Goal: Information Seeking & Learning: Check status

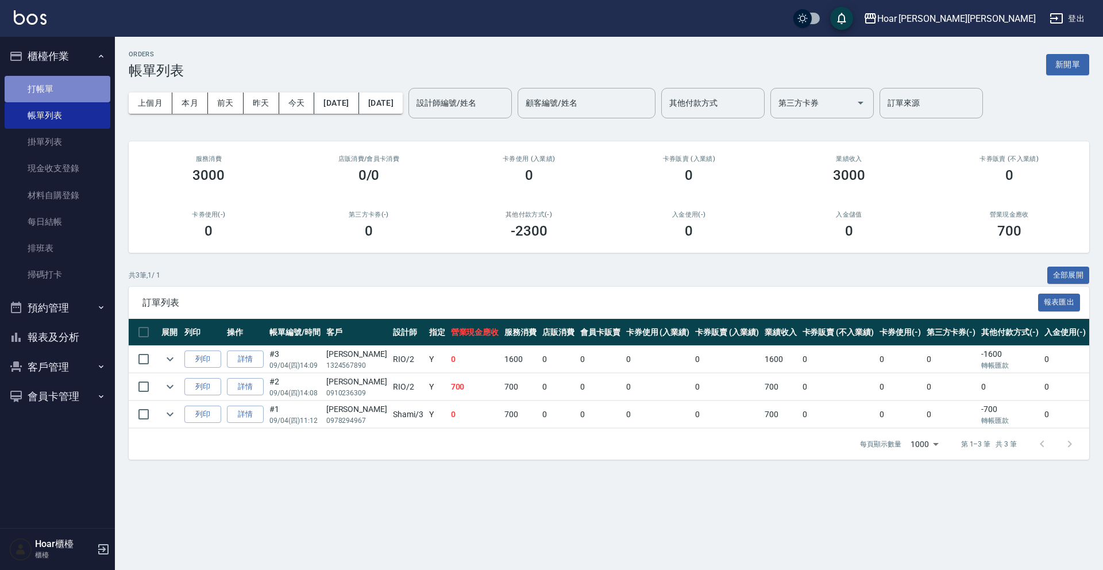
click at [46, 92] on link "打帳單" at bounding box center [58, 89] width 106 height 26
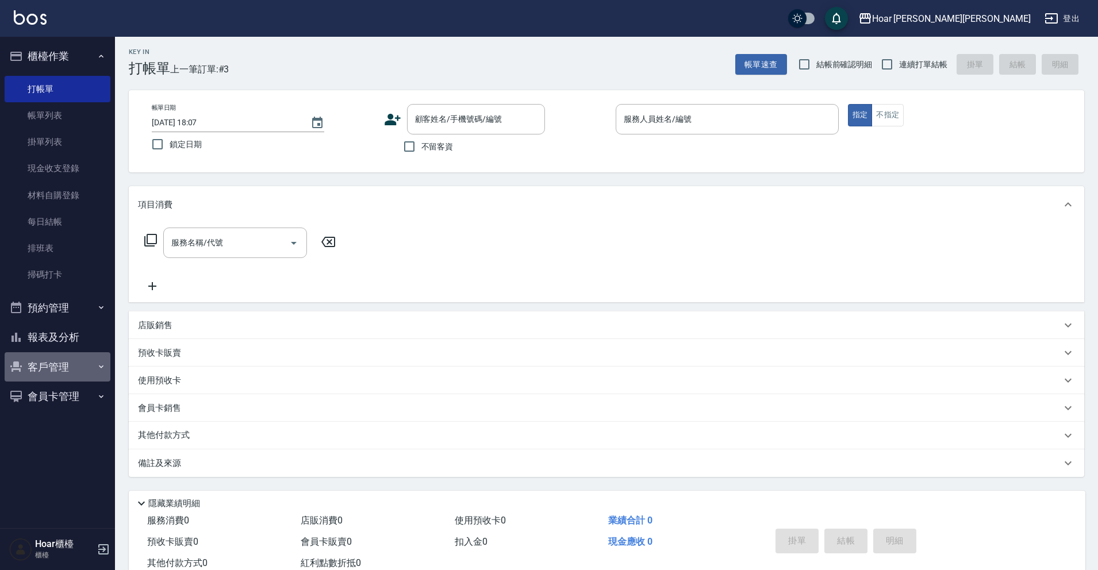
scroll to position [6, 0]
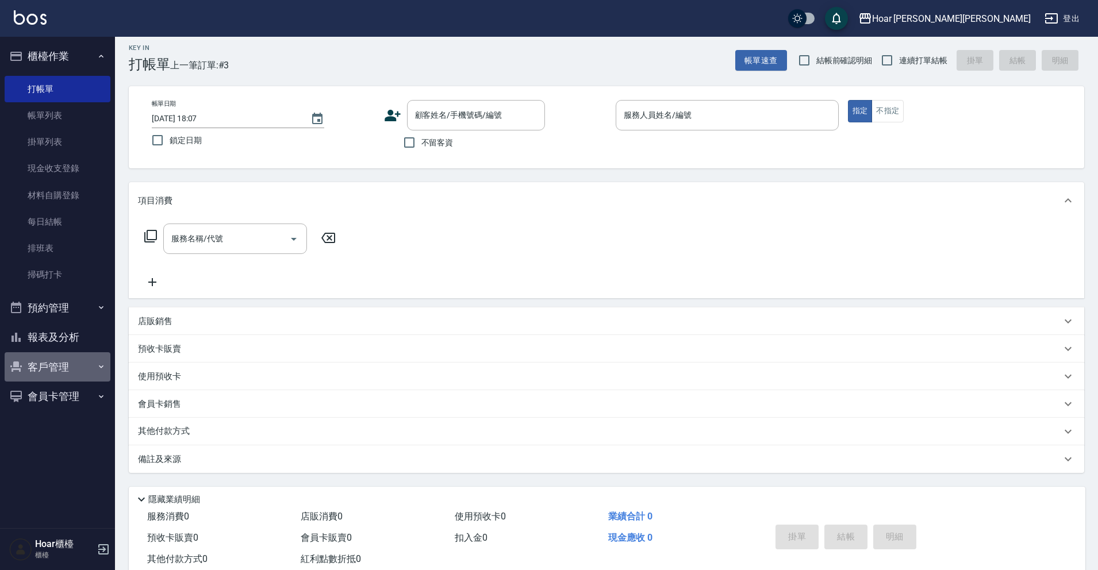
click at [64, 361] on button "客戶管理" at bounding box center [58, 367] width 106 height 30
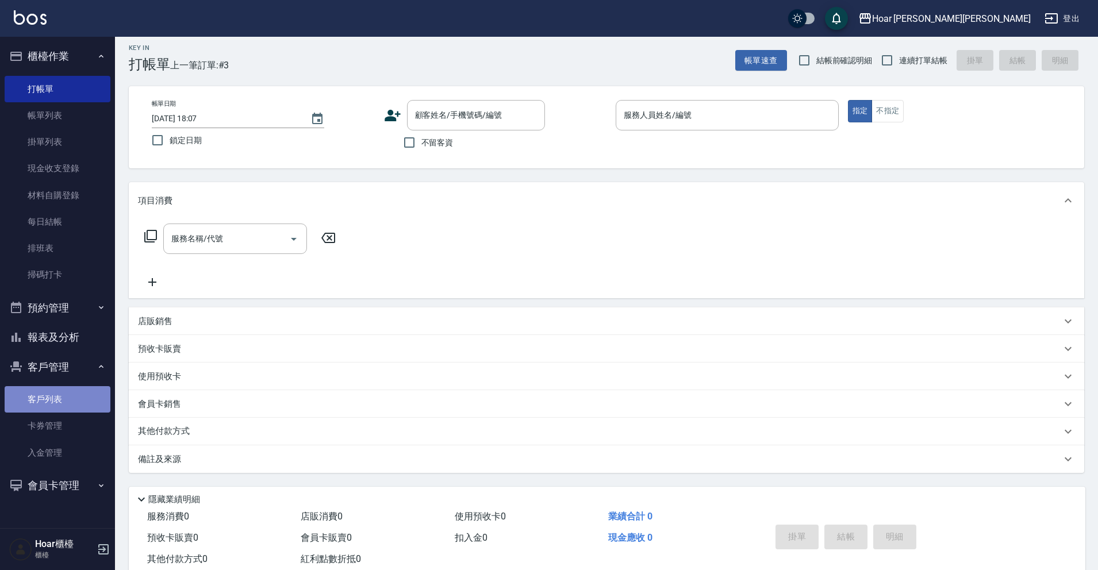
drag, startPoint x: 55, startPoint y: 411, endPoint x: 70, endPoint y: 396, distance: 21.1
click at [55, 411] on link "客戶列表" at bounding box center [58, 399] width 106 height 26
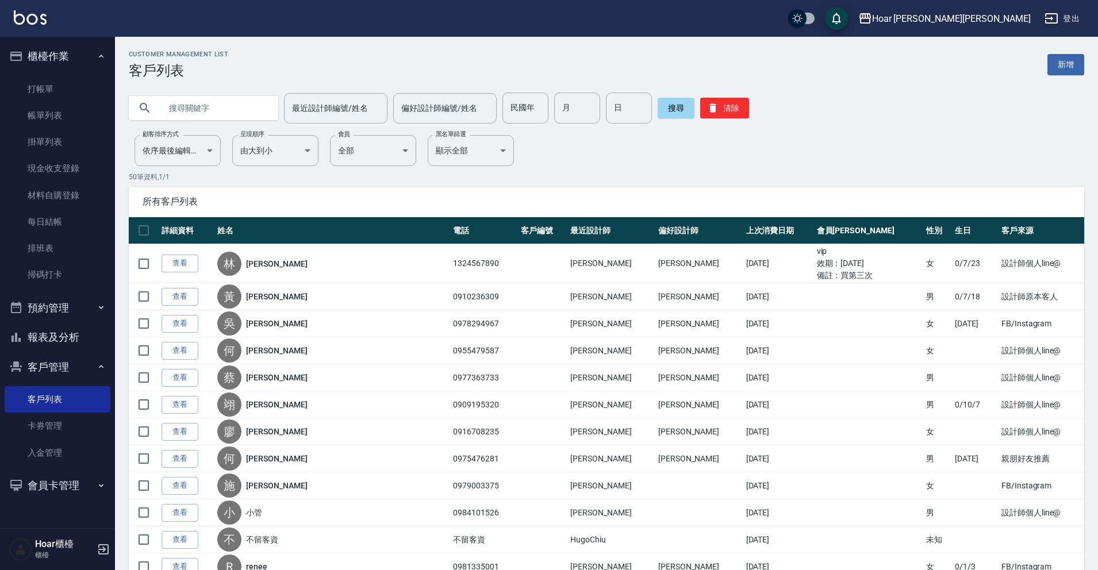
click at [189, 107] on input "text" at bounding box center [215, 108] width 108 height 31
type input "m"
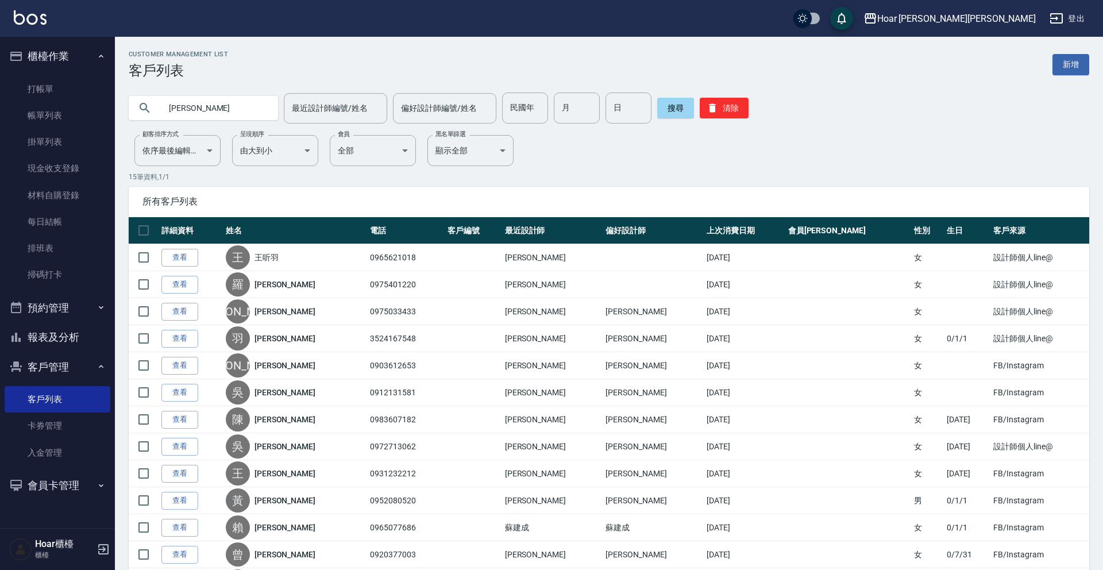
type input "[PERSON_NAME]"
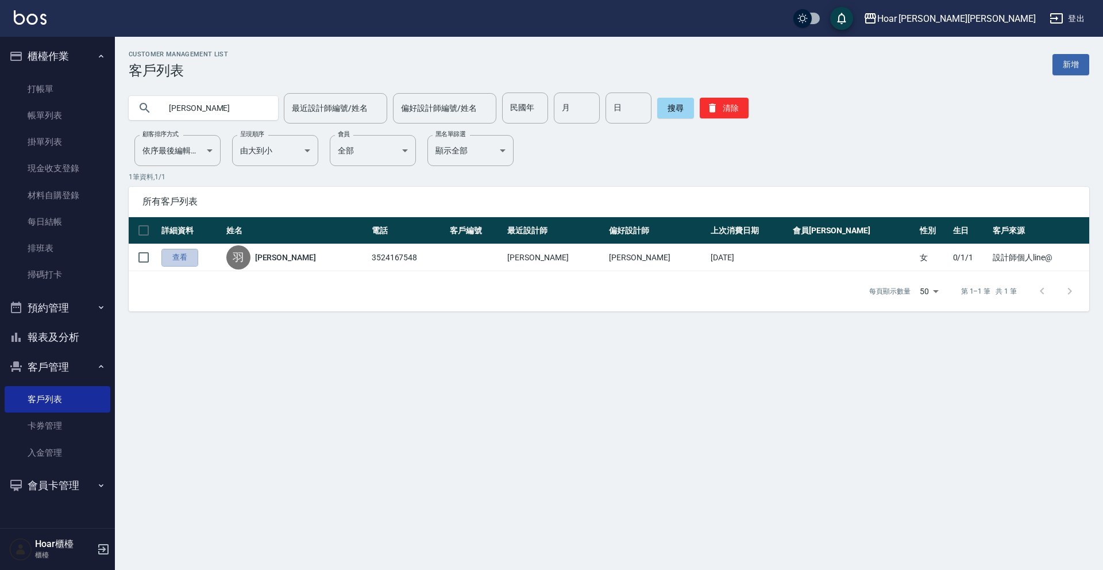
click at [168, 257] on link "查看" at bounding box center [179, 258] width 37 height 18
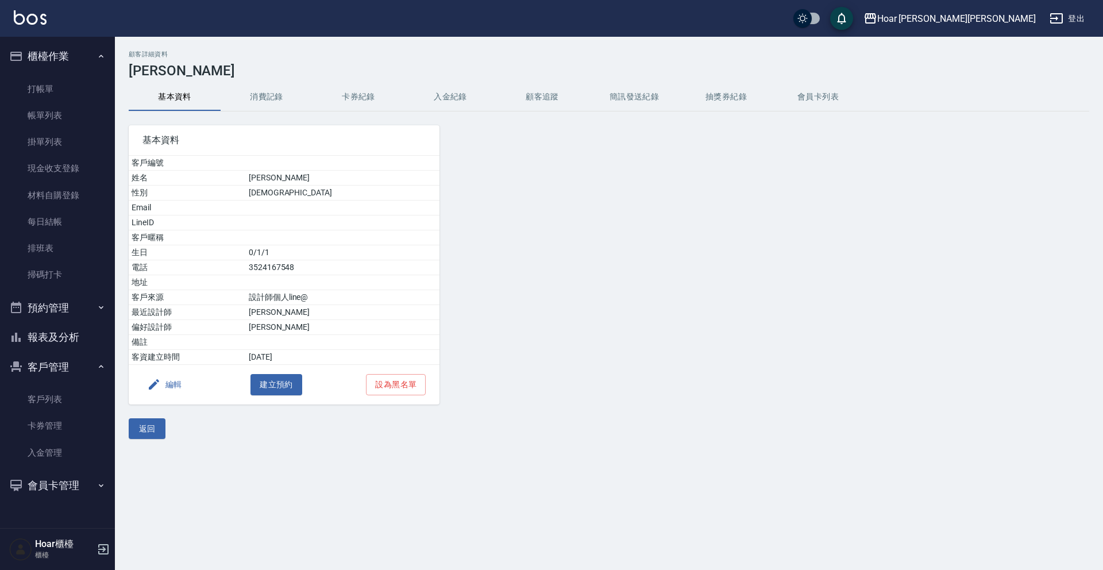
click at [264, 104] on button "消費記錄" at bounding box center [267, 97] width 92 height 28
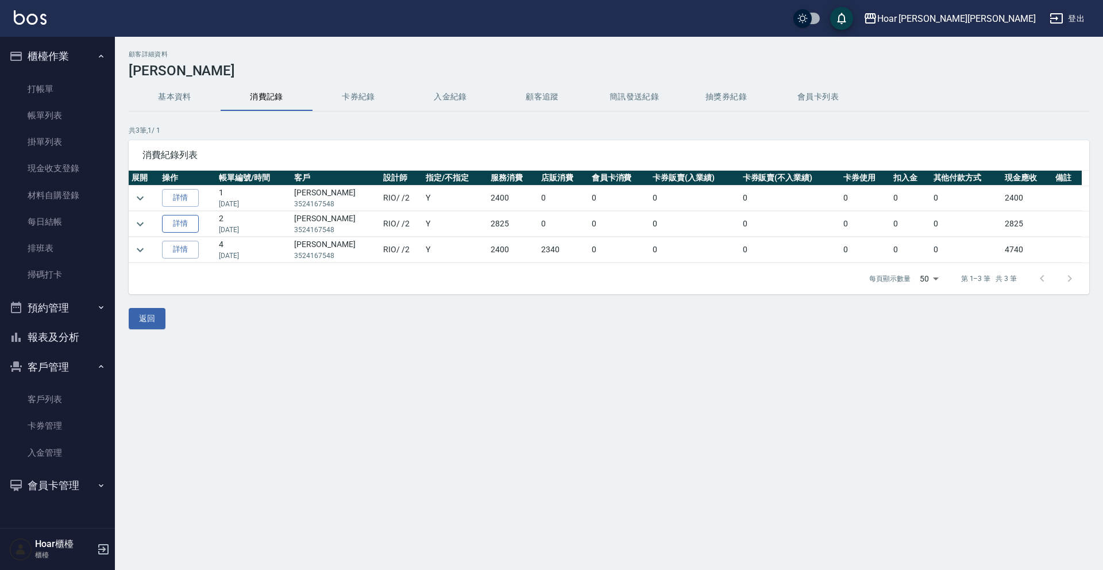
click at [188, 217] on link "詳情" at bounding box center [180, 224] width 37 height 18
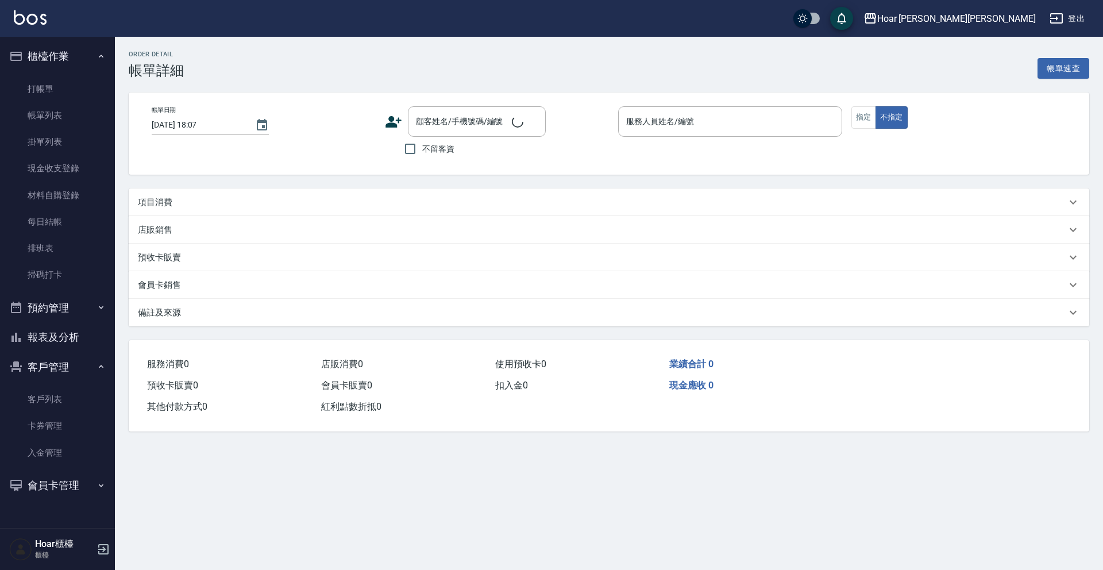
type input "[DATE] 14:38"
type input "RIO-2"
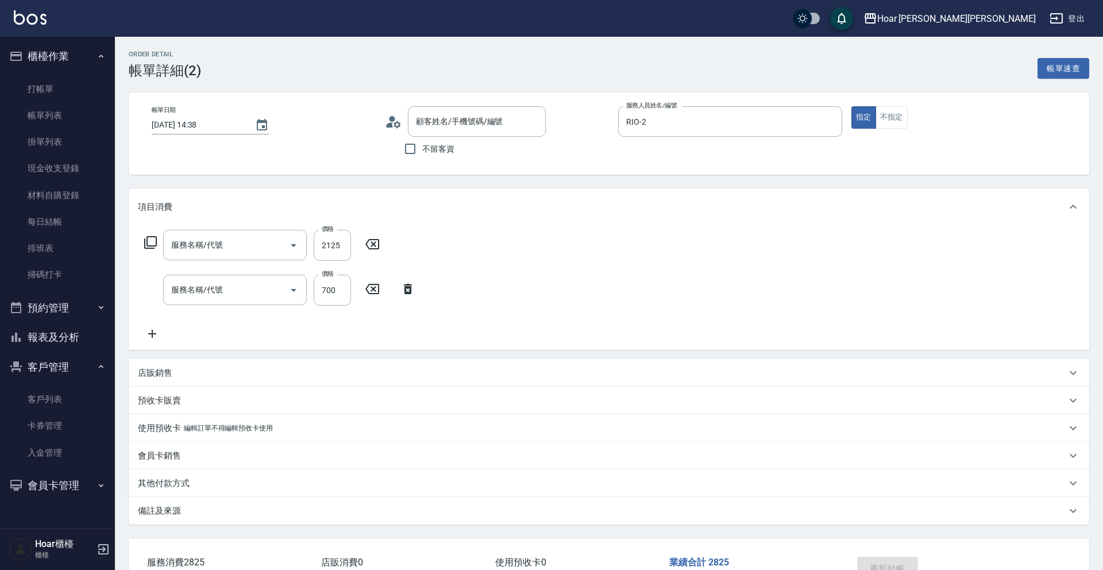
type input "染髮（全）(401)"
type input "剪髮(201)"
type input "[PERSON_NAME]/3524167548/"
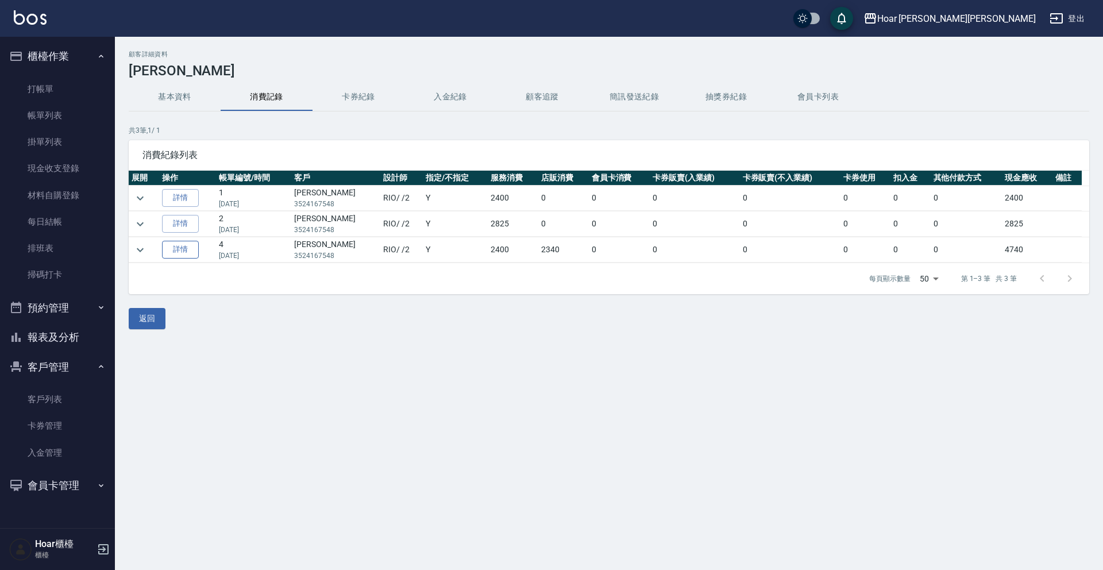
click at [183, 256] on link "詳情" at bounding box center [180, 250] width 37 height 18
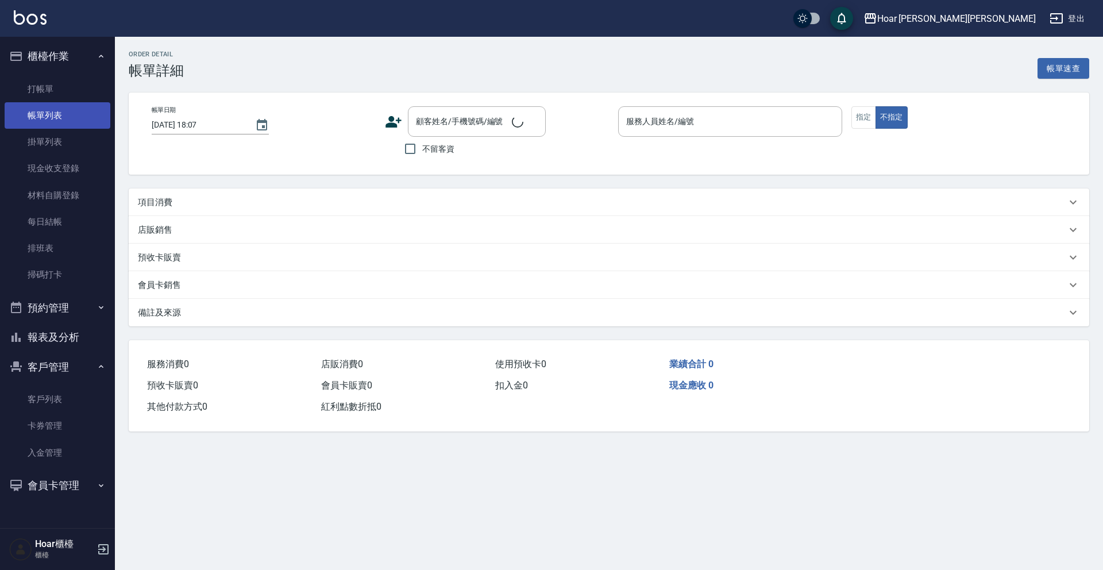
type input "[DATE] 11:14"
type input "RIO-2"
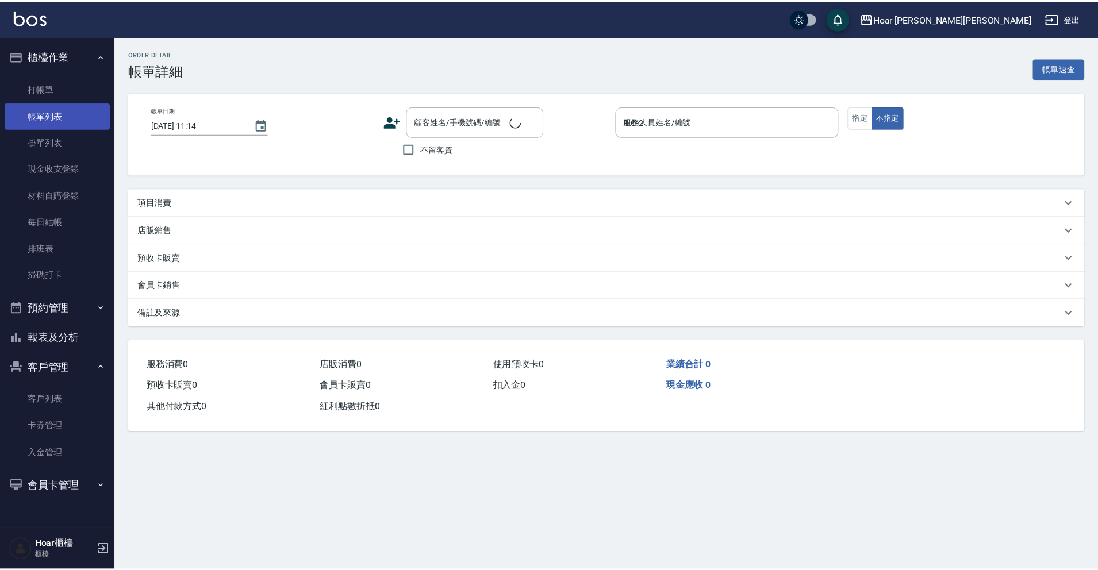
scroll to position [11, 0]
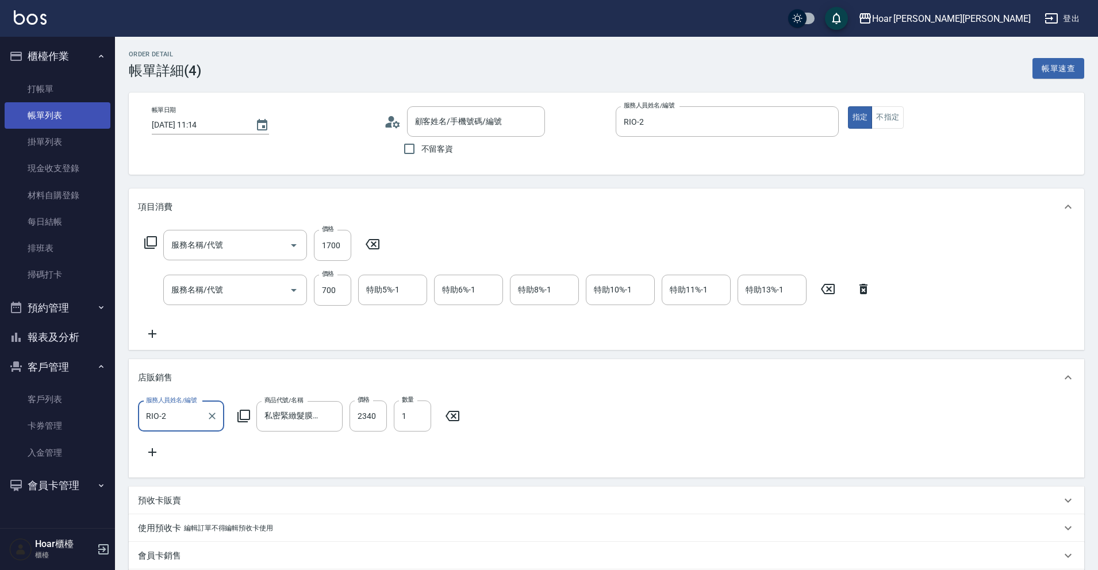
type input "[PERSON_NAME]/3524167548/"
type input "染髮（全）(401)"
type input "剪髮(201)"
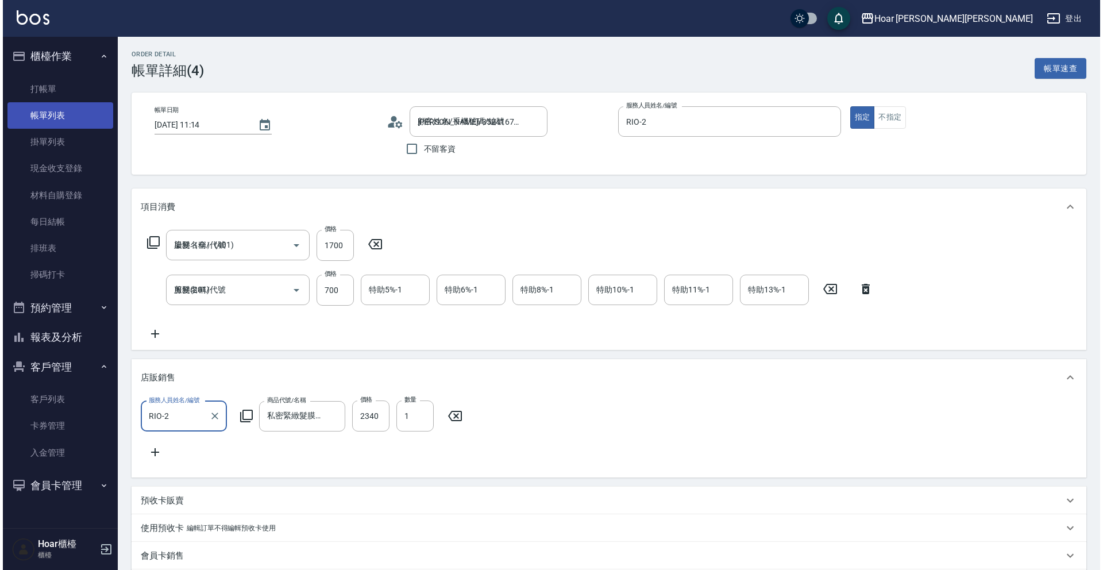
scroll to position [0, 0]
